Goal: Check status: Check status

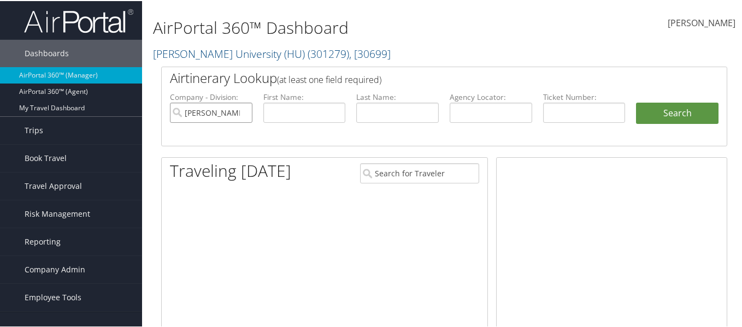
click at [242, 114] on input "Howard University (HU)" at bounding box center [211, 112] width 83 height 20
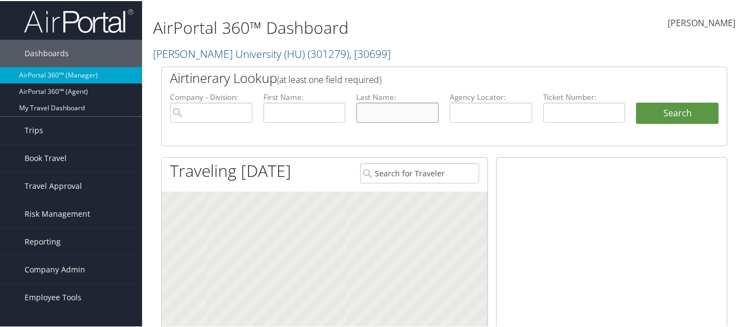
click at [379, 108] on input "text" at bounding box center [397, 112] width 83 height 20
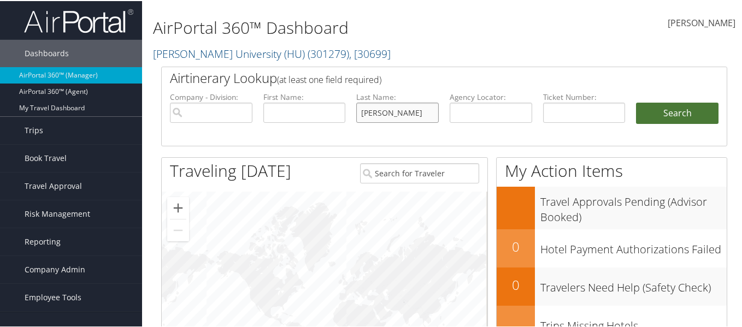
type input "[PERSON_NAME]"
click at [664, 121] on button "Search" at bounding box center [677, 113] width 83 height 22
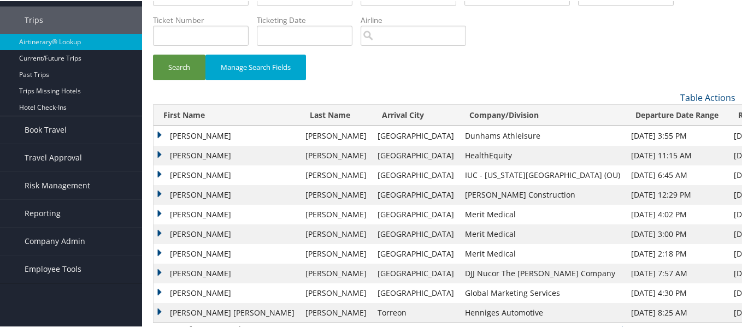
scroll to position [75, 0]
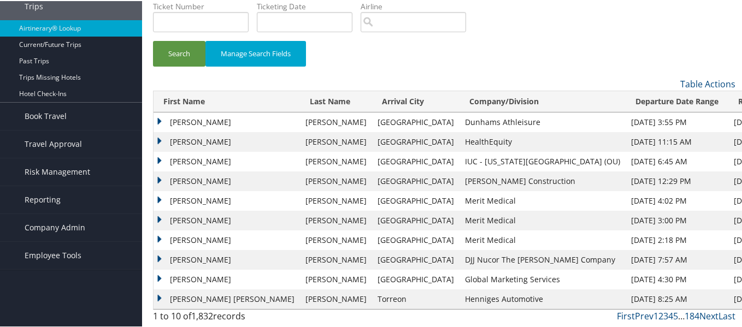
click at [626, 282] on td "[DATE] 4:30 PM" at bounding box center [677, 279] width 103 height 20
click at [157, 200] on td "[PERSON_NAME]" at bounding box center [227, 200] width 147 height 20
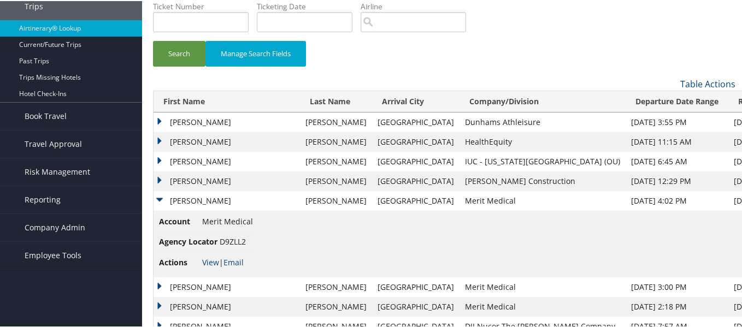
click at [159, 200] on td "[PERSON_NAME]" at bounding box center [227, 200] width 147 height 20
